Goal: Task Accomplishment & Management: Manage account settings

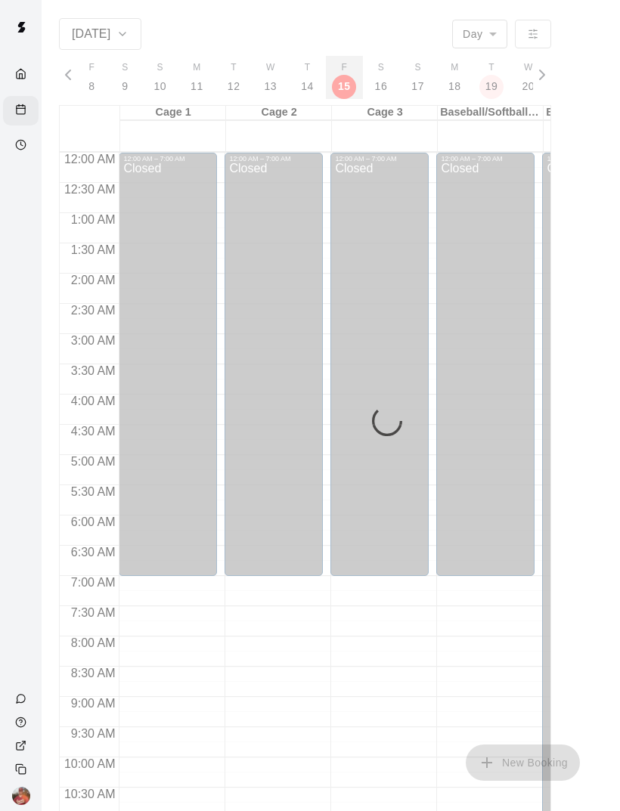
scroll to position [681, 0]
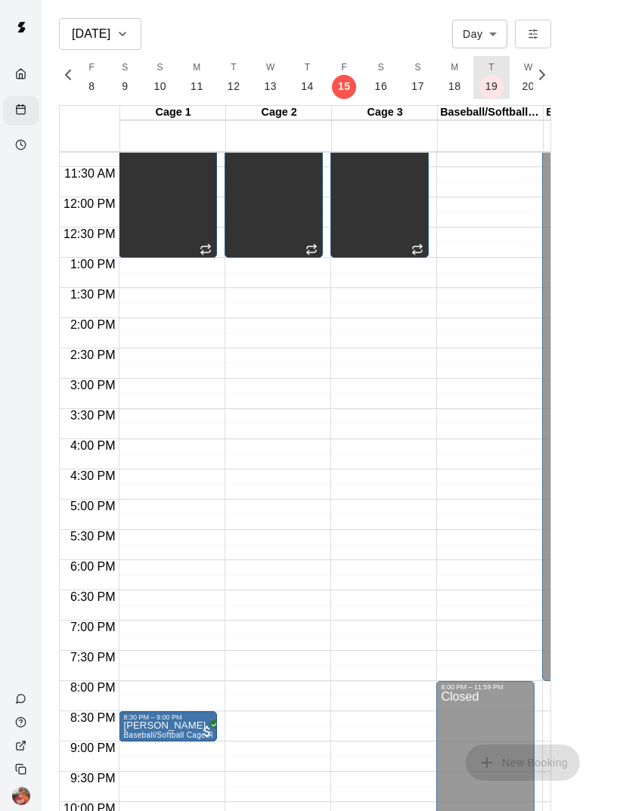
click at [488, 84] on p "19" at bounding box center [491, 87] width 13 height 16
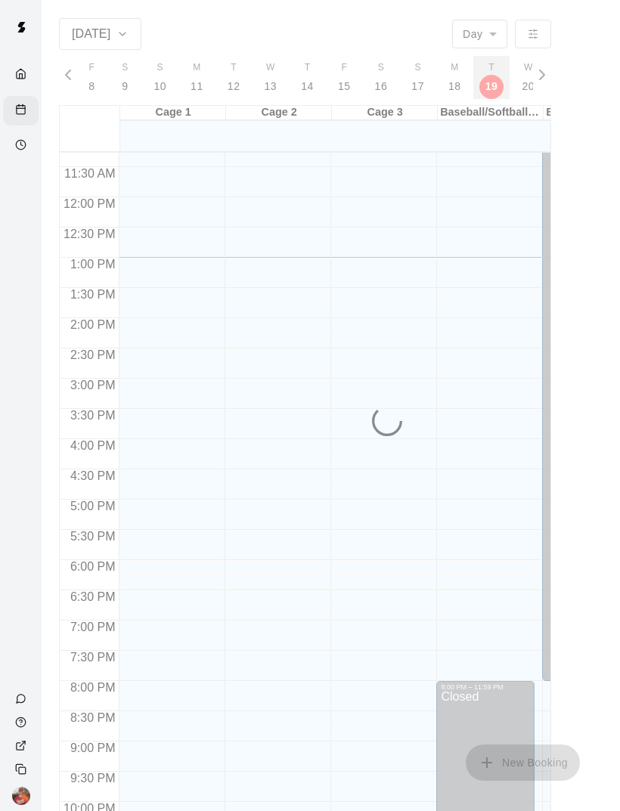
scroll to position [0, 6290]
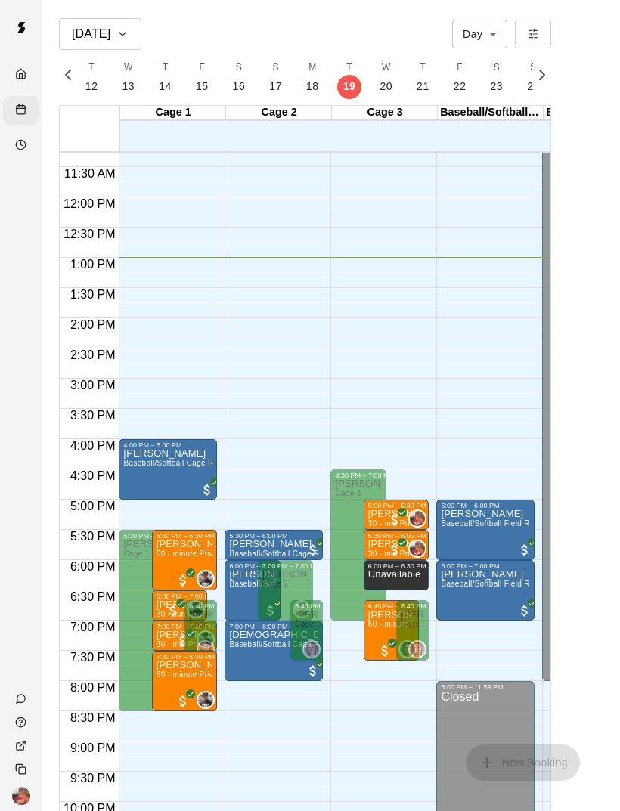
click at [6, 573] on div at bounding box center [21, 405] width 42 height 811
click at [379, 88] on p "20" at bounding box center [385, 87] width 13 height 16
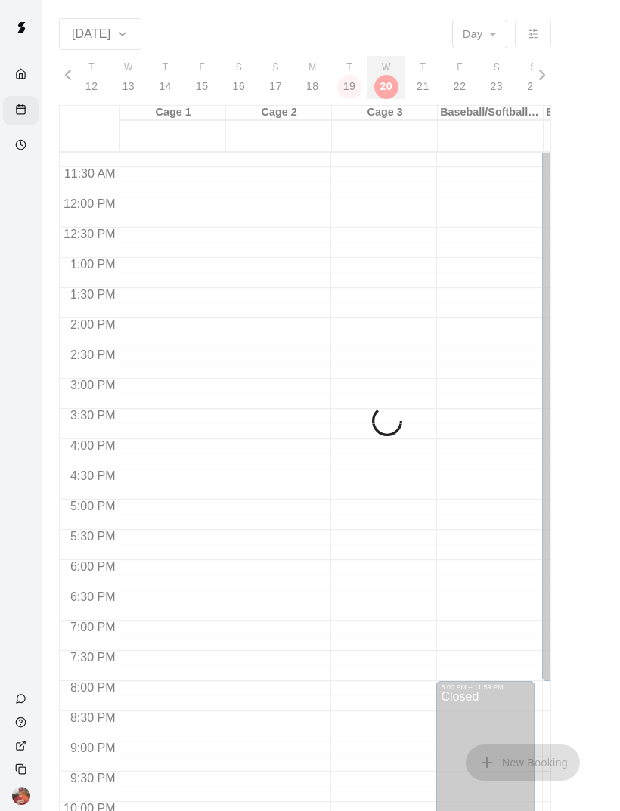
scroll to position [0, 6326]
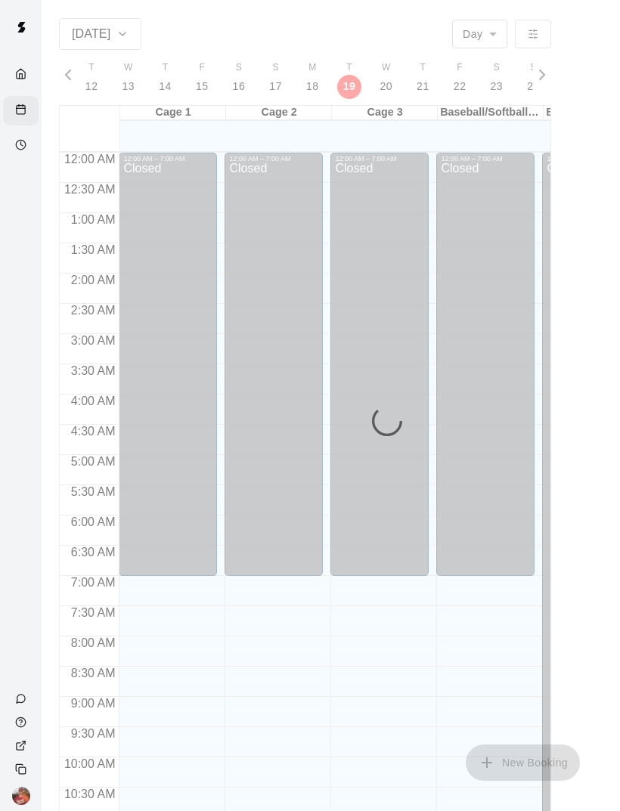
scroll to position [681, 0]
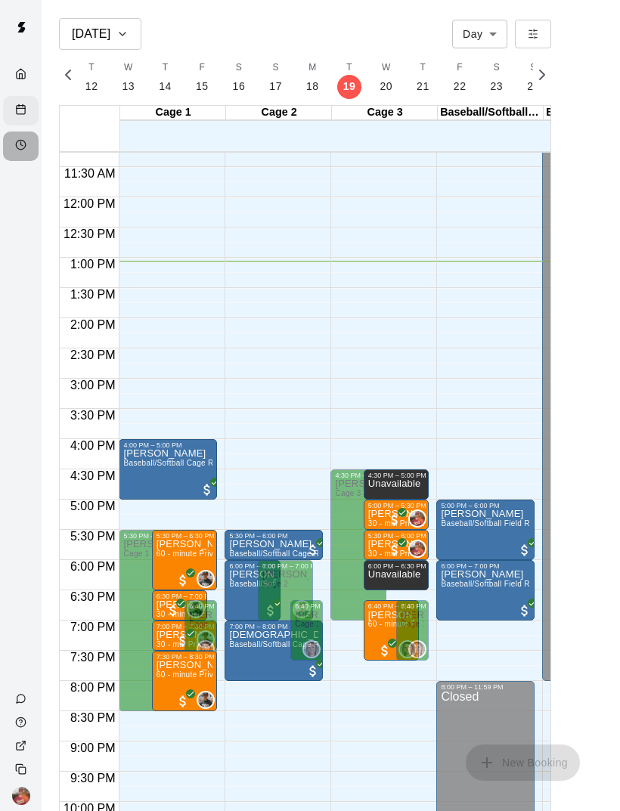
click at [28, 150] on div "Availability" at bounding box center [24, 146] width 19 height 14
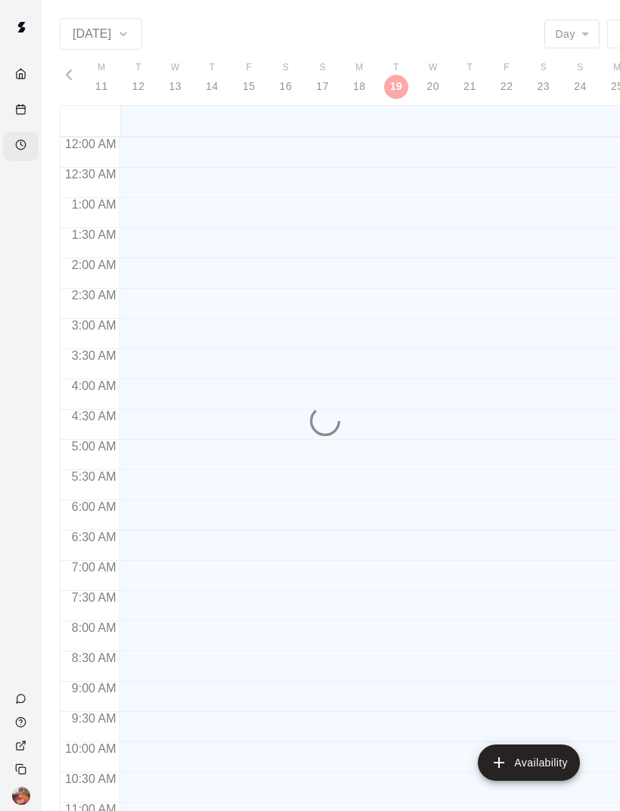
scroll to position [711, 0]
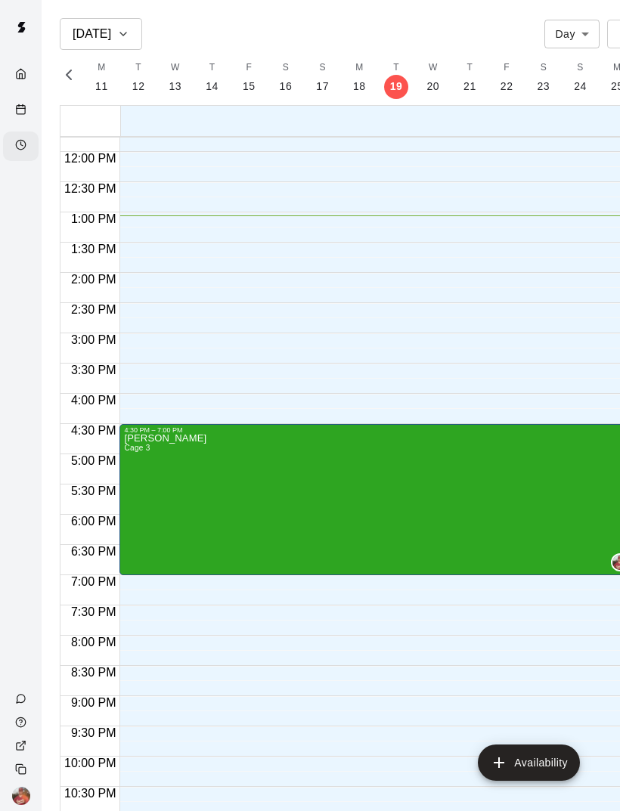
click at [367, 426] on div at bounding box center [377, 426] width 506 height 0
click at [379, 416] on div at bounding box center [310, 405] width 620 height 811
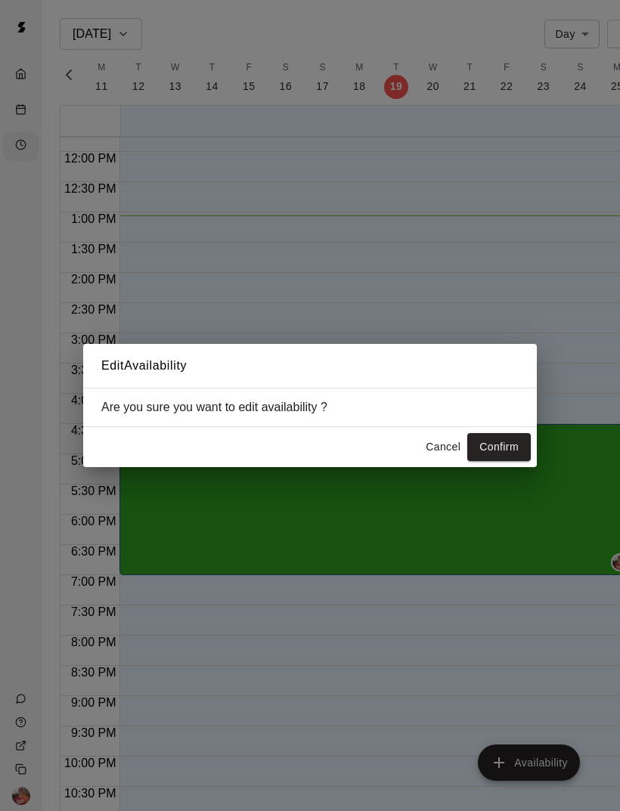
click at [445, 450] on button "Cancel" at bounding box center [443, 447] width 48 height 28
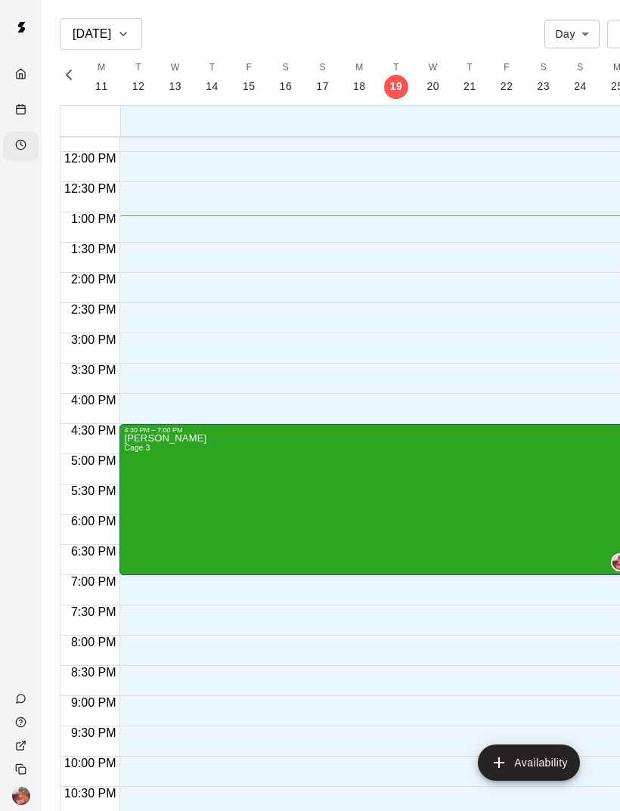
click at [145, 451] on icon "edit" at bounding box center [140, 450] width 18 height 18
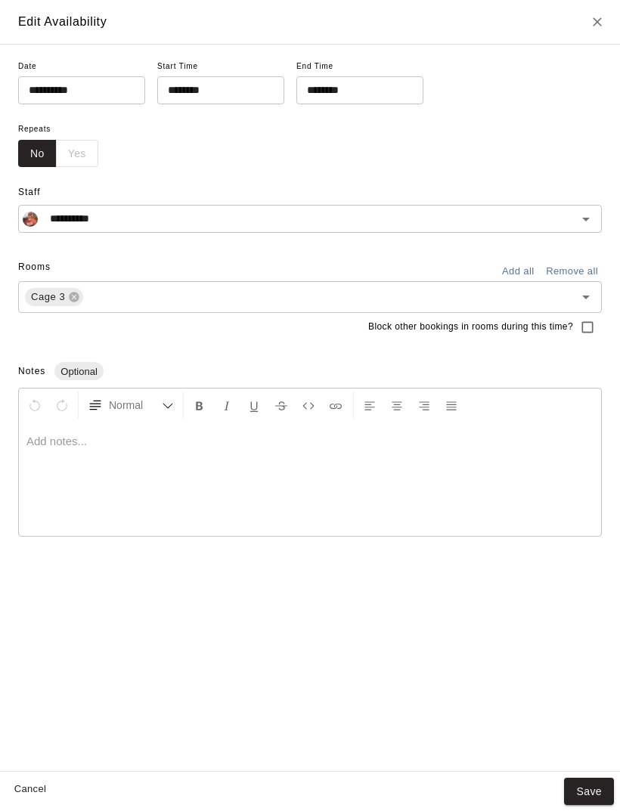
click at [223, 90] on input "********" at bounding box center [215, 90] width 116 height 28
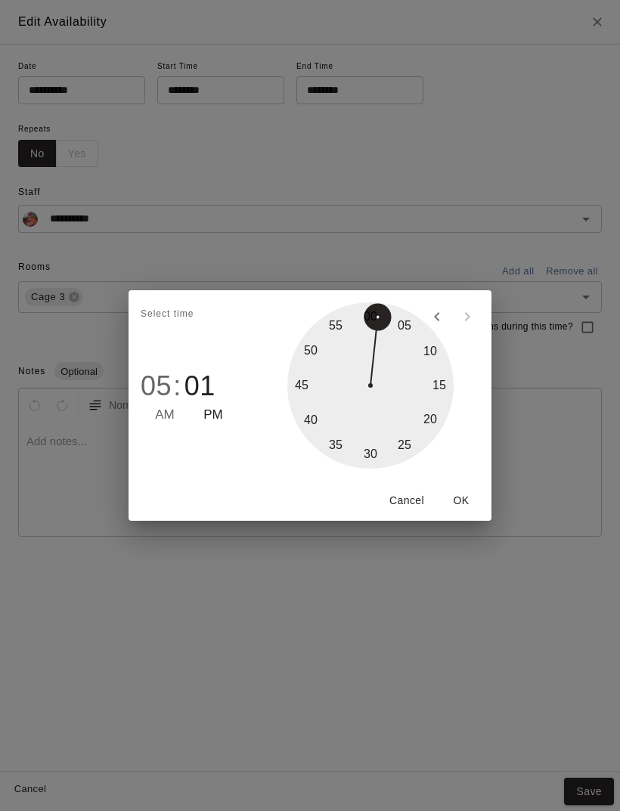
type input "********"
click at [472, 497] on button "OK" at bounding box center [461, 501] width 48 height 28
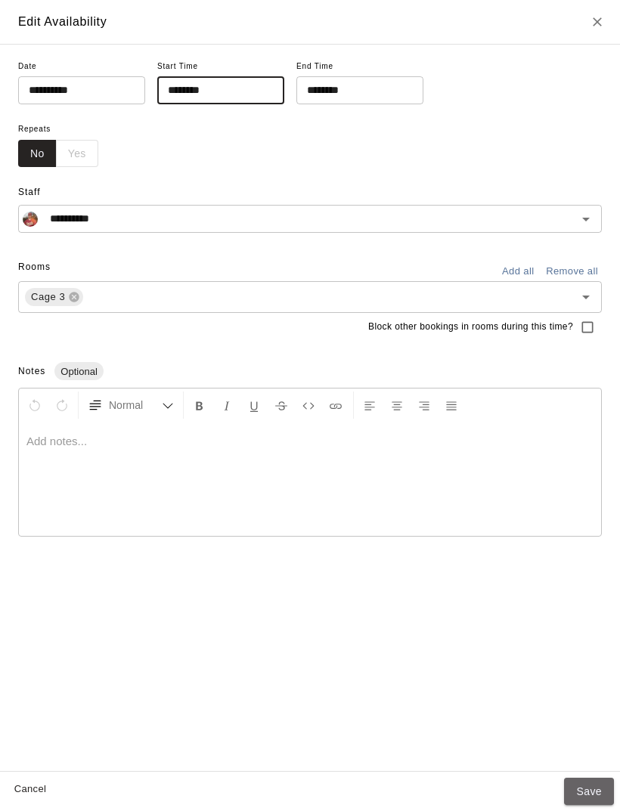
click at [589, 787] on button "Save" at bounding box center [589, 792] width 50 height 28
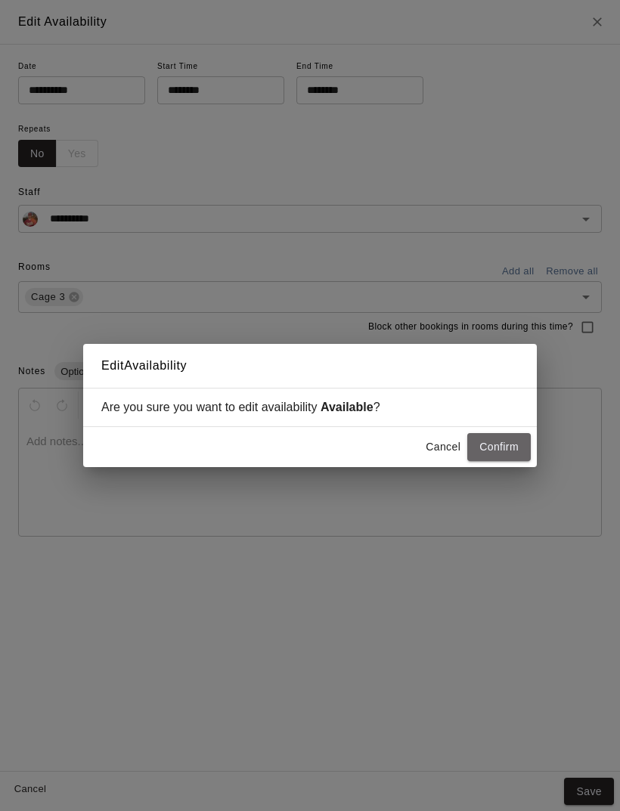
click at [503, 439] on button "Confirm" at bounding box center [498, 447] width 63 height 28
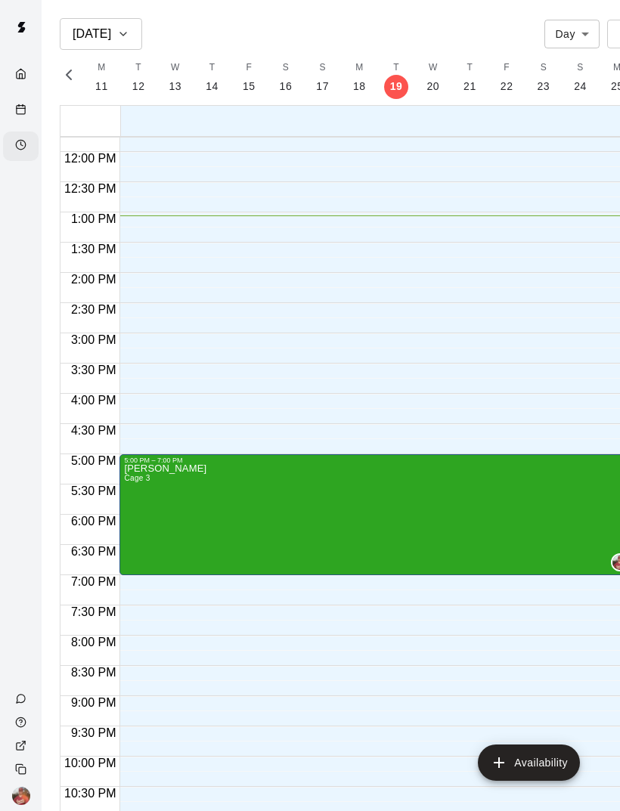
click at [24, 116] on div "Calendar" at bounding box center [24, 111] width 19 height 14
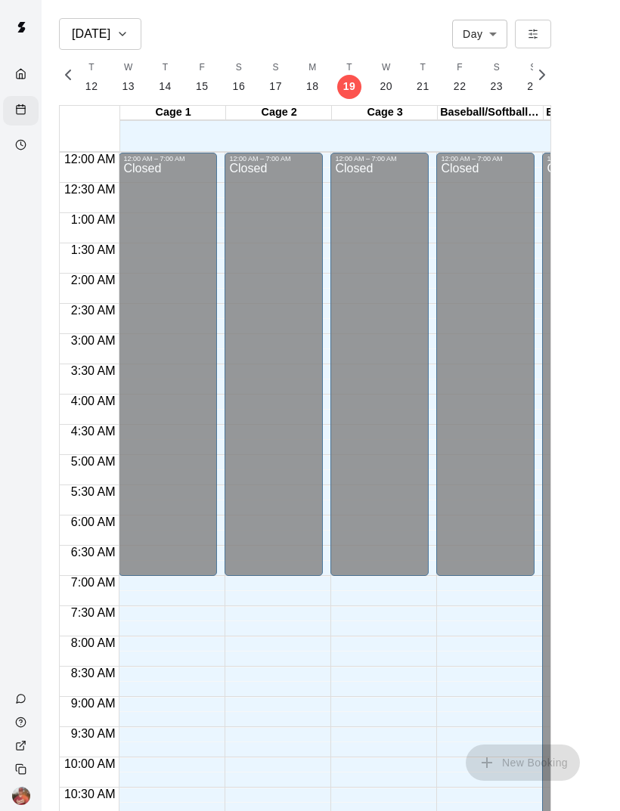
scroll to position [681, 0]
